Goal: Information Seeking & Learning: Learn about a topic

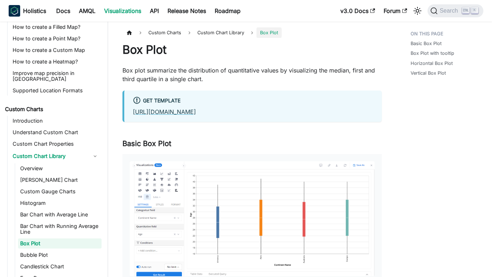
scroll to position [343, 0]
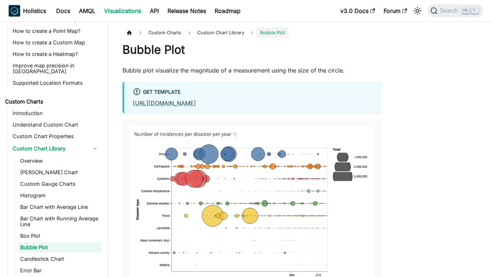
scroll to position [354, 0]
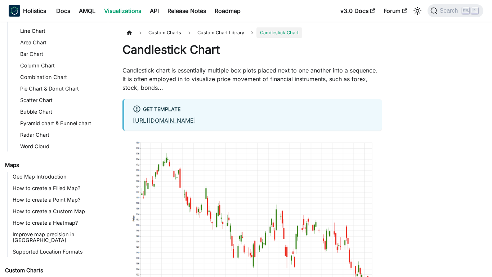
scroll to position [366, 0]
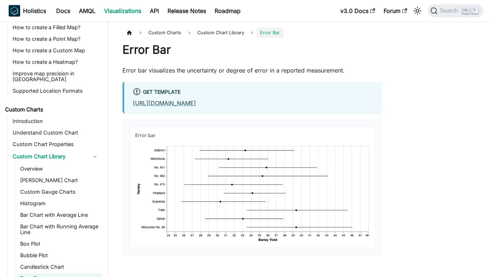
scroll to position [377, 0]
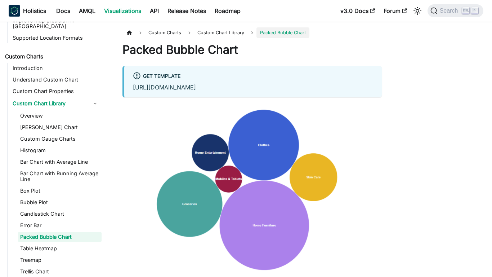
scroll to position [389, 0]
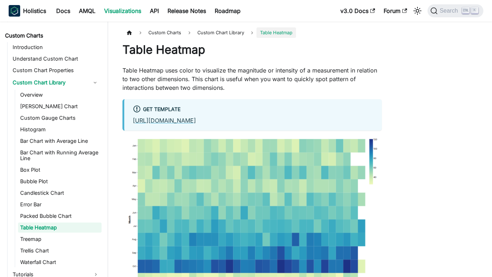
scroll to position [400, 0]
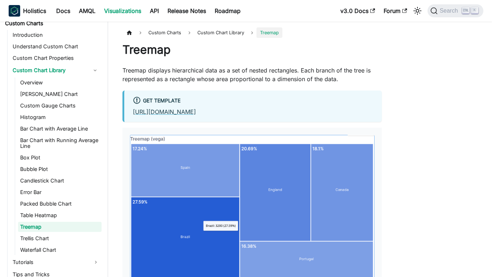
scroll to position [412, 0]
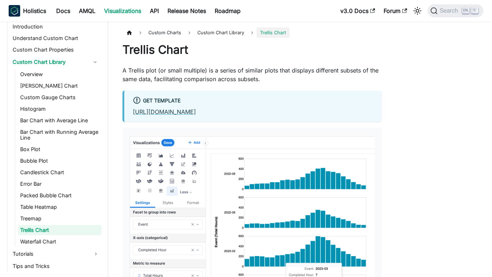
scroll to position [423, 0]
